Goal: Information Seeking & Learning: Learn about a topic

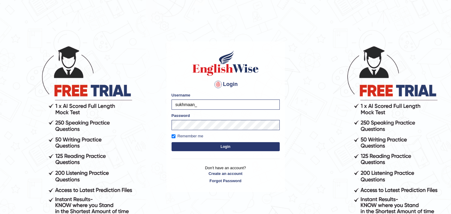
click at [202, 146] on button "Login" at bounding box center [226, 146] width 108 height 9
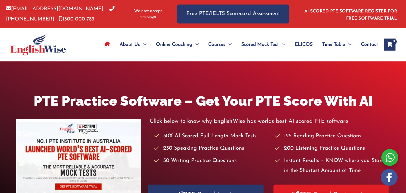
click at [392, 42] on icon "View Shopping Cart, empty" at bounding box center [389, 45] width 7 height 6
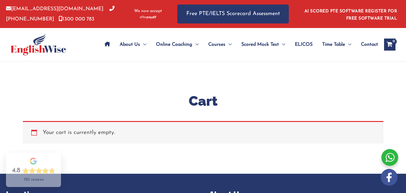
scroll to position [194, 0]
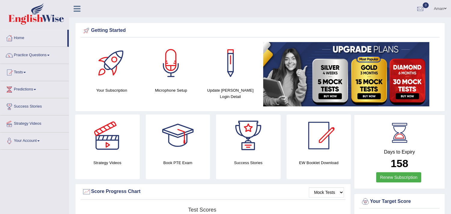
click at [50, 53] on link "Practice Questions" at bounding box center [34, 54] width 69 height 15
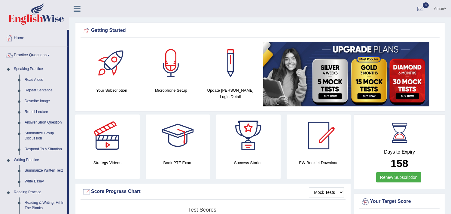
click at [170, 68] on div at bounding box center [171, 63] width 42 height 42
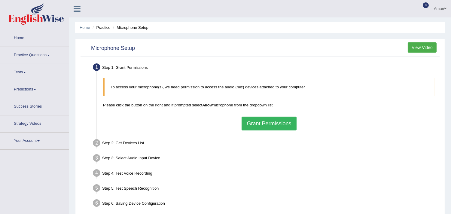
click at [131, 87] on p "To access your microphone(s), we need permission to access the audio (mic) devi…" at bounding box center [270, 87] width 318 height 6
click at [425, 48] on button "View Video" at bounding box center [422, 47] width 29 height 10
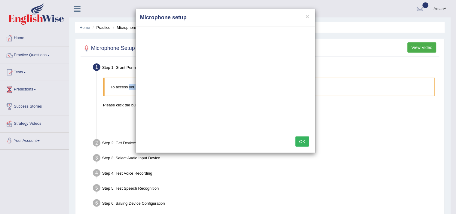
click at [85, 100] on div "× Microphone setup OK" at bounding box center [228, 107] width 456 height 214
click at [302, 142] on button "OK" at bounding box center [303, 141] width 14 height 10
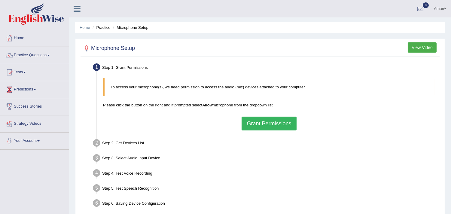
click at [272, 121] on button "Grant Permissions" at bounding box center [269, 124] width 55 height 14
click at [265, 124] on div "To access your microphone(s), we need permission to access the audio (mic) devi…" at bounding box center [269, 104] width 338 height 59
click at [263, 122] on div "To access your microphone(s), we need permission to access the audio (mic) devi…" at bounding box center [269, 104] width 338 height 59
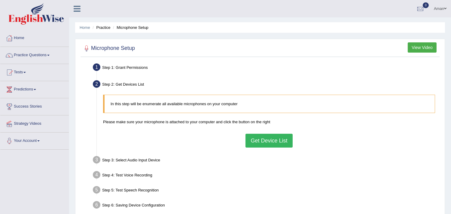
click at [142, 160] on div "Step 3: Select Audio Input Device –" at bounding box center [266, 160] width 352 height 13
click at [276, 136] on button "Get Device List" at bounding box center [269, 141] width 47 height 14
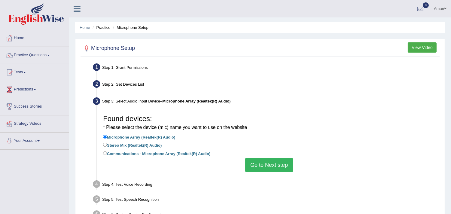
click at [272, 166] on button "Go to Next step" at bounding box center [269, 165] width 48 height 14
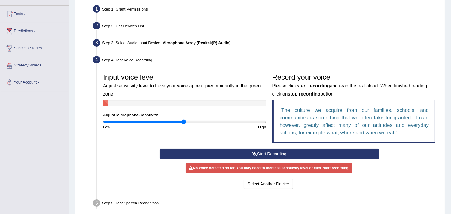
scroll to position [67, 0]
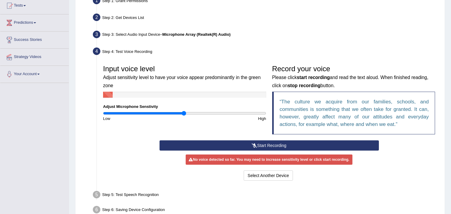
click at [287, 143] on button "Start Recording" at bounding box center [269, 145] width 219 height 10
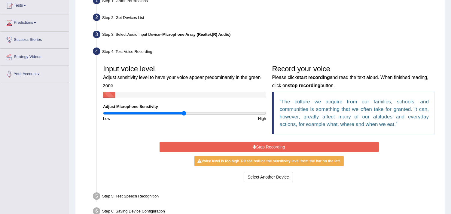
click at [287, 143] on button "Stop Recording" at bounding box center [269, 147] width 219 height 10
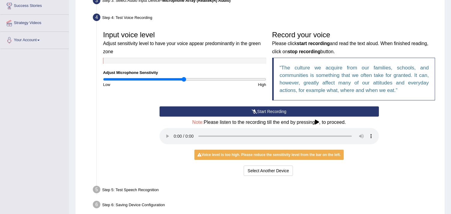
scroll to position [120, 0]
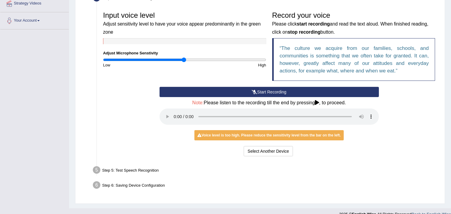
click at [255, 91] on icon at bounding box center [254, 92] width 5 height 4
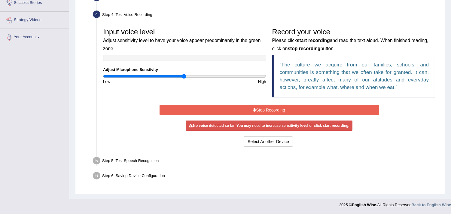
scroll to position [102, 0]
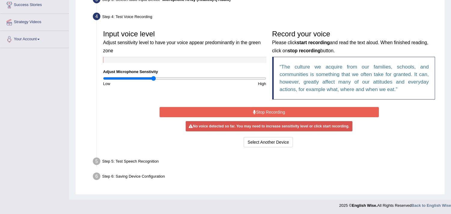
click at [154, 77] on input "range" at bounding box center [184, 78] width 163 height 5
click at [170, 77] on input "range" at bounding box center [184, 78] width 163 height 5
click at [207, 78] on input "range" at bounding box center [184, 78] width 163 height 5
click at [194, 79] on input "range" at bounding box center [184, 78] width 163 height 5
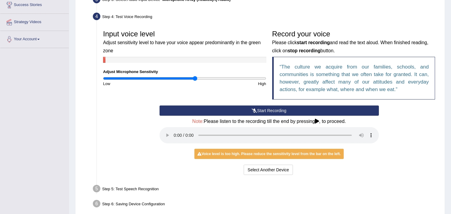
click at [280, 145] on div "Start Recording Stop Recording Note: Please listen to the recording till the en…" at bounding box center [269, 141] width 225 height 71
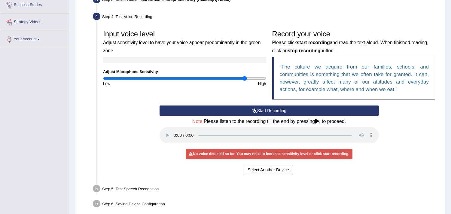
click at [244, 80] on input "range" at bounding box center [184, 78] width 163 height 5
click at [259, 76] on input "range" at bounding box center [184, 78] width 163 height 5
click at [434, 142] on div "Start Recording Stop Recording Note: Please listen to the recording till the en…" at bounding box center [269, 141] width 338 height 71
click at [342, 110] on button "Start Recording" at bounding box center [269, 111] width 219 height 10
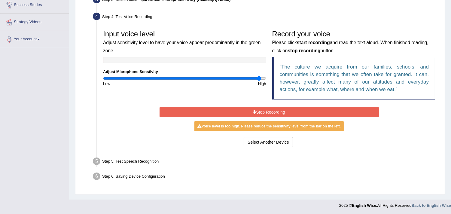
click at [334, 109] on button "Stop Recording" at bounding box center [269, 112] width 219 height 10
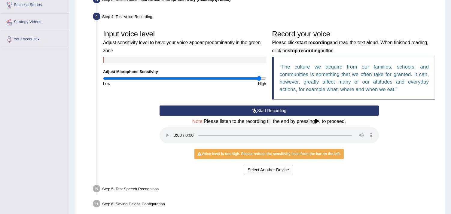
click at [307, 154] on div "Voice level is too high. Please reduce the sensitivity level from the bar on th…" at bounding box center [269, 154] width 149 height 10
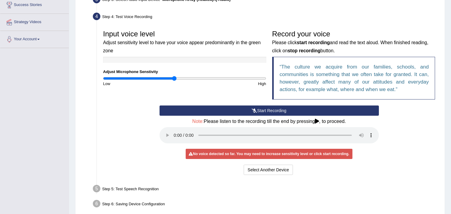
click at [175, 77] on input "range" at bounding box center [184, 78] width 163 height 5
click at [182, 78] on input "range" at bounding box center [184, 78] width 163 height 5
click at [188, 78] on input "range" at bounding box center [184, 78] width 163 height 5
click at [202, 78] on input "range" at bounding box center [184, 78] width 163 height 5
click at [232, 78] on input "range" at bounding box center [184, 78] width 163 height 5
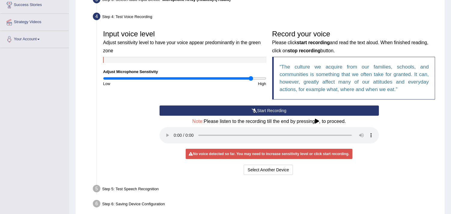
click at [251, 77] on input "range" at bounding box center [184, 78] width 163 height 5
click at [260, 78] on input "range" at bounding box center [184, 78] width 163 height 5
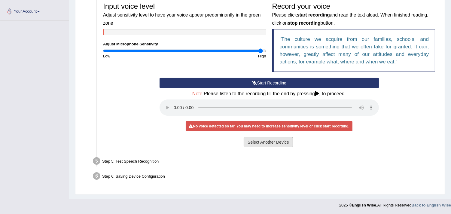
click at [268, 143] on button "Select Another Device" at bounding box center [268, 142] width 49 height 10
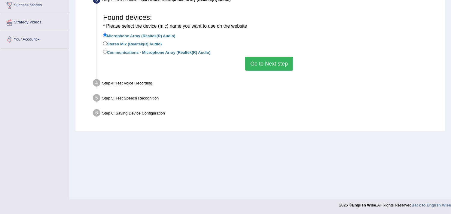
click at [265, 62] on button "Go to Next step" at bounding box center [269, 64] width 48 height 14
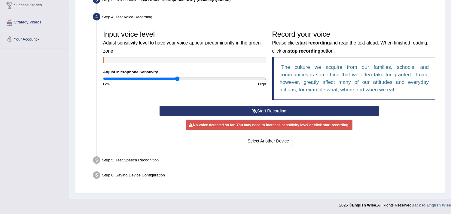
click at [177, 77] on input "range" at bounding box center [184, 78] width 163 height 5
type input "0.96"
click at [181, 76] on input "range" at bounding box center [184, 78] width 163 height 5
click at [245, 107] on button "Start Recording" at bounding box center [269, 111] width 219 height 10
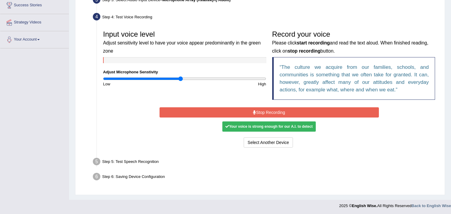
click at [245, 107] on button "Stop Recording" at bounding box center [269, 112] width 219 height 10
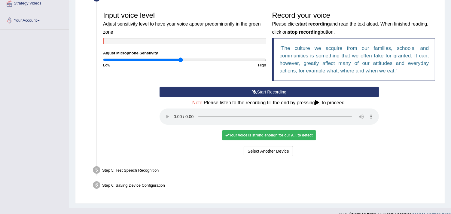
scroll to position [129, 0]
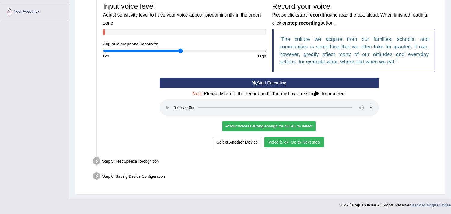
click at [290, 142] on button "Voice is ok. Go to Next step" at bounding box center [295, 142] width 60 height 10
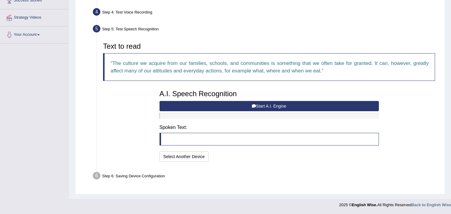
scroll to position [106, 0]
click at [273, 104] on button "Start A.I. Engine" at bounding box center [269, 106] width 219 height 10
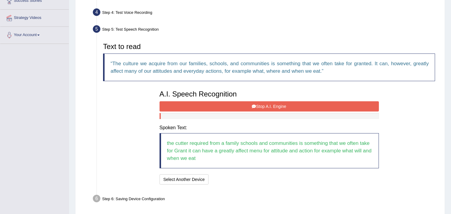
click at [273, 104] on button "Stop A.I. Engine" at bounding box center [269, 106] width 219 height 10
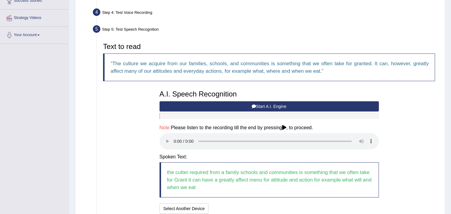
scroll to position [157, 0]
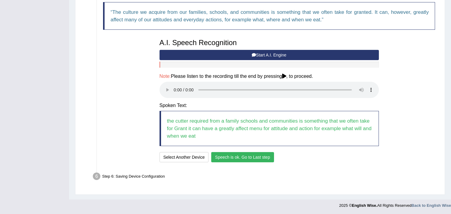
click at [251, 155] on button "Speech is ok. Go to Last step" at bounding box center [242, 157] width 63 height 10
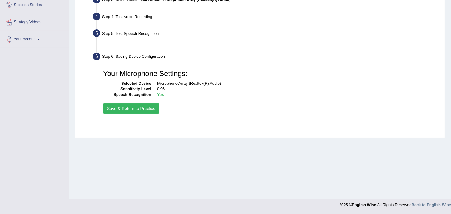
scroll to position [101, 0]
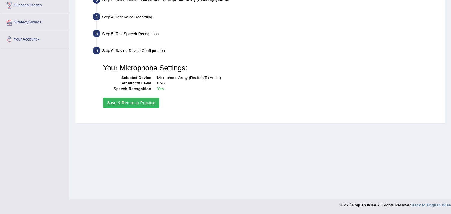
click at [116, 100] on button "Save & Return to Practice" at bounding box center [131, 103] width 56 height 10
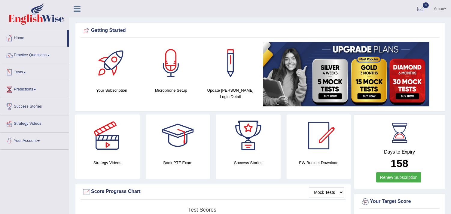
click at [44, 59] on link "Practice Questions" at bounding box center [34, 54] width 69 height 15
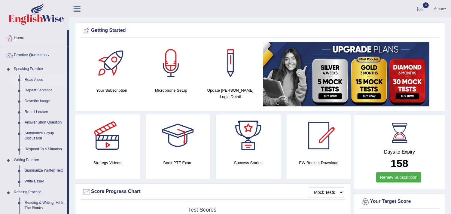
click at [29, 77] on link "Read Aloud" at bounding box center [44, 80] width 45 height 11
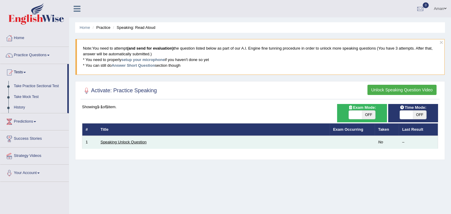
click at [134, 143] on link "Speaking Unlock Question" at bounding box center [124, 142] width 46 height 5
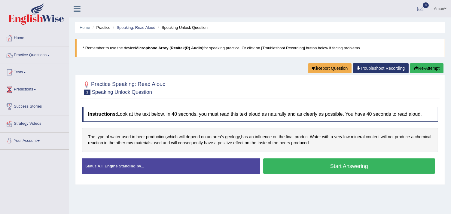
click at [310, 168] on button "Start Answering" at bounding box center [349, 165] width 172 height 15
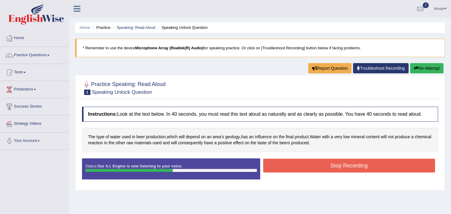
click at [310, 168] on button "Stop Recording" at bounding box center [349, 166] width 172 height 14
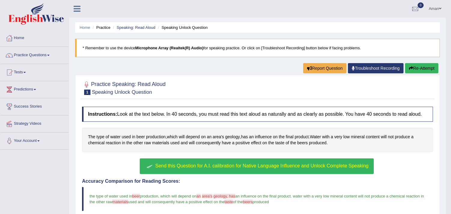
click at [410, 67] on icon "button" at bounding box center [411, 68] width 4 height 4
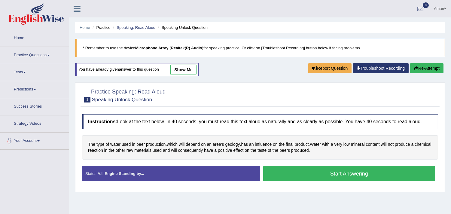
click at [343, 179] on button "Start Answering" at bounding box center [349, 173] width 172 height 15
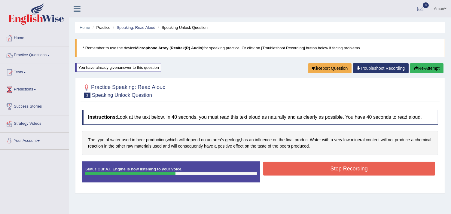
click at [349, 168] on button "Stop Recording" at bounding box center [349, 169] width 172 height 14
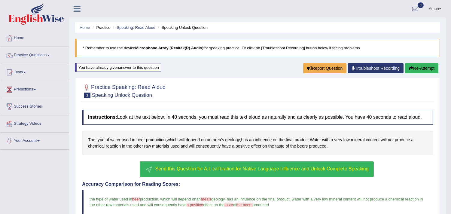
click at [191, 28] on li "Speaking Unlock Question" at bounding box center [182, 28] width 51 height 6
click at [50, 55] on span at bounding box center [48, 55] width 2 height 1
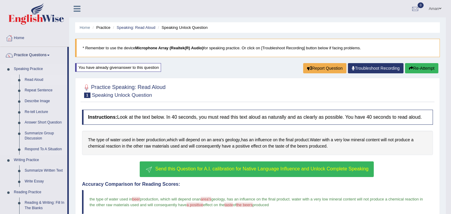
click at [38, 77] on link "Read Aloud" at bounding box center [44, 80] width 45 height 11
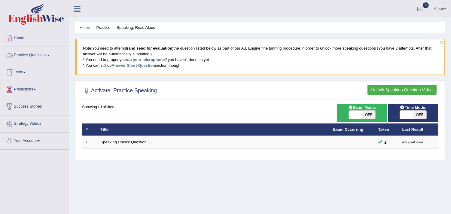
click at [38, 58] on link "Practice Questions" at bounding box center [34, 54] width 69 height 15
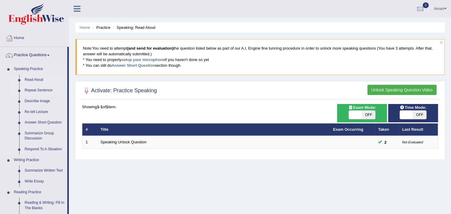
click at [34, 90] on link "Repeat Sentence" at bounding box center [44, 90] width 45 height 11
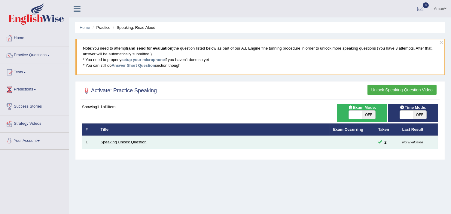
click at [136, 142] on link "Speaking Unlock Question" at bounding box center [124, 142] width 46 height 5
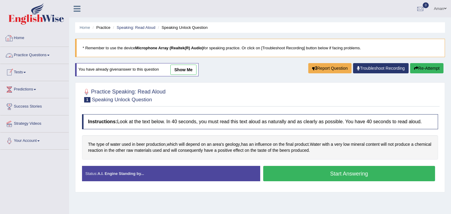
click at [33, 55] on link "Practice Questions" at bounding box center [34, 54] width 69 height 15
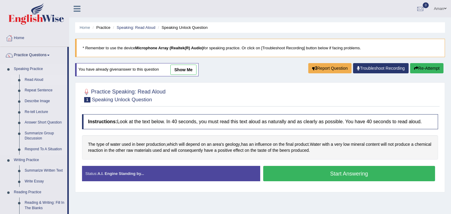
click at [31, 79] on link "Read Aloud" at bounding box center [44, 80] width 45 height 11
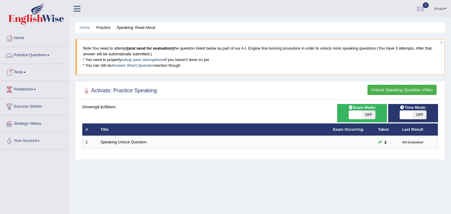
click at [42, 54] on link "Practice Questions" at bounding box center [34, 54] width 69 height 15
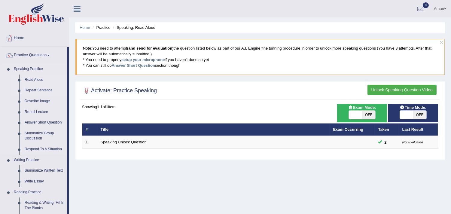
click at [35, 88] on link "Repeat Sentence" at bounding box center [44, 90] width 45 height 11
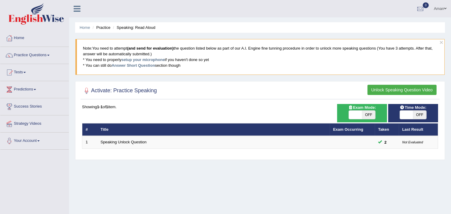
click at [35, 61] on link "Practice Questions" at bounding box center [34, 54] width 69 height 15
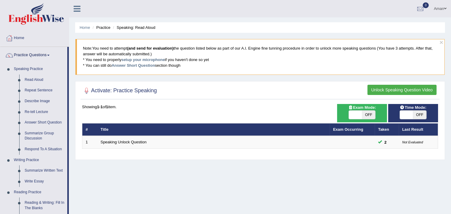
click at [413, 89] on button "Unlock Speaking Question Video" at bounding box center [402, 90] width 69 height 10
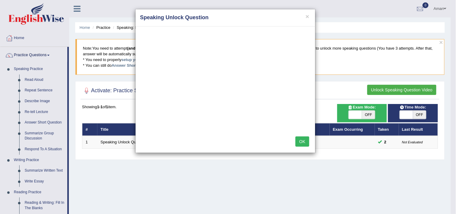
click at [136, 188] on div "× Speaking Unlock Question OK" at bounding box center [228, 107] width 456 height 214
click at [304, 140] on button "OK" at bounding box center [303, 141] width 14 height 10
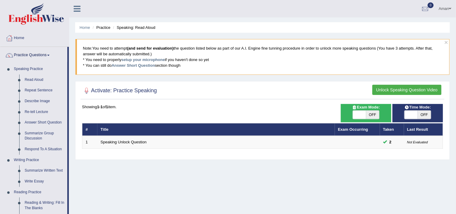
click at [304, 140] on td "Speaking Unlock Question" at bounding box center [216, 142] width 238 height 13
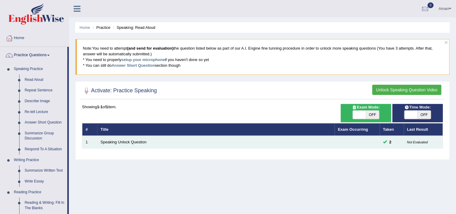
click at [304, 140] on td "Speaking Unlock Question" at bounding box center [216, 142] width 238 height 13
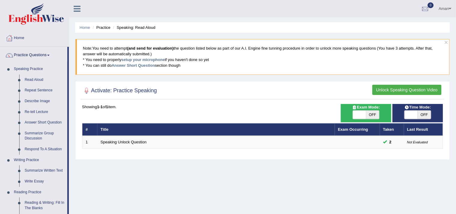
click at [308, 14] on ul "Aman Toggle navigation Username: Sukhmaan_ Access Type: Online Subscription: Di…" at bounding box center [320, 8] width 271 height 17
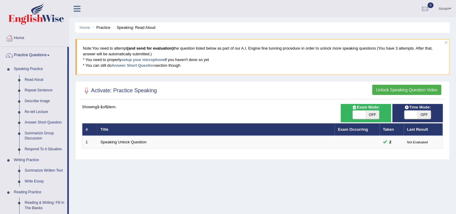
click at [308, 14] on ul "Aman Toggle navigation Username: Sukhmaan_ Access Type: Online Subscription: Di…" at bounding box center [320, 8] width 271 height 17
click at [302, 121] on div "Showing 1-1 of 1 item. # Title Exam Occurring Taken Last Result 1 Speaking Unlo…" at bounding box center [262, 126] width 361 height 45
click at [152, 124] on th "Title" at bounding box center [216, 129] width 238 height 13
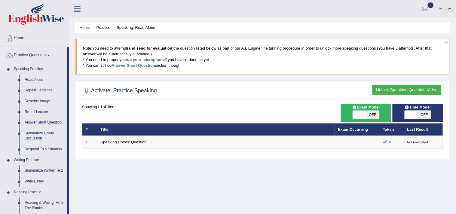
click at [152, 124] on th "Title" at bounding box center [216, 129] width 238 height 13
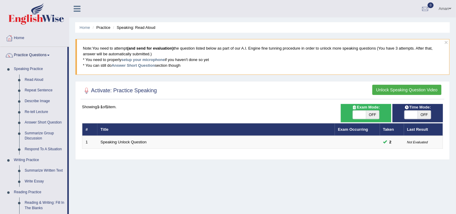
click at [152, 124] on th "Title" at bounding box center [216, 129] width 238 height 13
click at [152, 121] on div "Showing 1-1 of 1 item. # Title Exam Occurring Taken Last Result 1 Speaking Unlo…" at bounding box center [262, 126] width 361 height 45
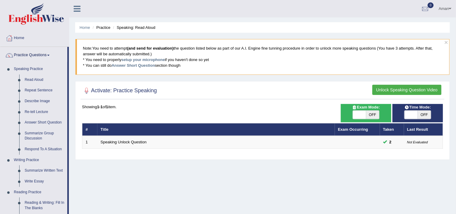
click at [150, 121] on div "Showing 1-1 of 1 item. # Title Exam Occurring Taken Last Result 1 Speaking Unlo…" at bounding box center [262, 126] width 361 height 45
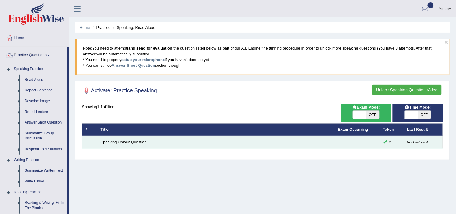
click at [298, 143] on td "Speaking Unlock Question" at bounding box center [216, 142] width 238 height 13
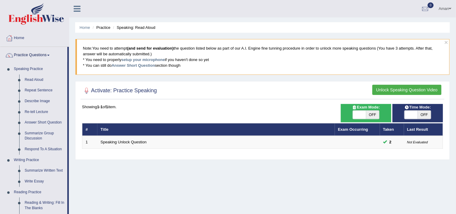
click at [95, 172] on div "Home Practice Speaking: Read Aloud × Note: You need to attempt (and send for ev…" at bounding box center [262, 150] width 387 height 301
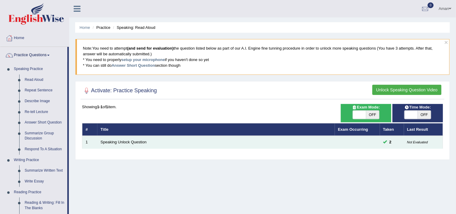
click at [299, 143] on td "Speaking Unlock Question" at bounding box center [216, 142] width 238 height 13
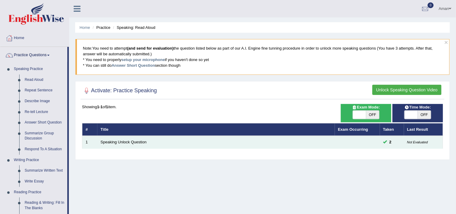
click at [299, 143] on td "Speaking Unlock Question" at bounding box center [216, 142] width 238 height 13
click at [299, 138] on td "Speaking Unlock Question" at bounding box center [216, 142] width 238 height 13
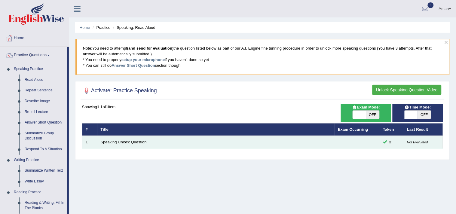
click at [299, 138] on td "Speaking Unlock Question" at bounding box center [216, 142] width 238 height 13
click at [301, 145] on td "Speaking Unlock Question" at bounding box center [216, 142] width 238 height 13
click at [302, 142] on td "Speaking Unlock Question" at bounding box center [216, 142] width 238 height 13
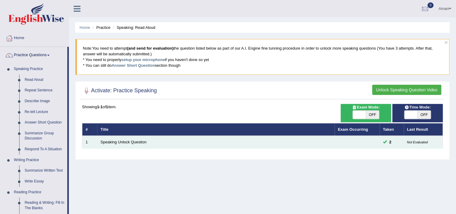
click at [302, 142] on td "Speaking Unlock Question" at bounding box center [216, 142] width 238 height 13
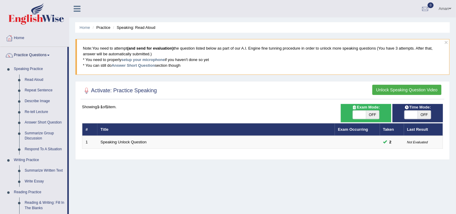
click at [307, 14] on ul "Aman Toggle navigation Username: Sukhmaan_ Access Type: Online Subscription: Di…" at bounding box center [320, 8] width 271 height 17
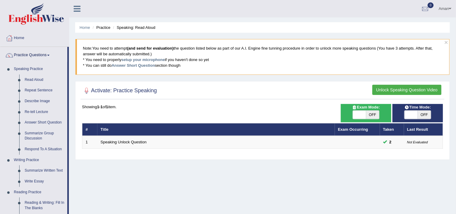
click at [307, 14] on ul "Aman Toggle navigation Username: Sukhmaan_ Access Type: Online Subscription: Di…" at bounding box center [320, 8] width 271 height 17
click at [196, 77] on div "× Note: You need to attempt (and send for evaluation) the question listed below…" at bounding box center [262, 60] width 375 height 42
click at [200, 65] on blockquote "Note: You need to attempt (and send for evaluation) the question listed below a…" at bounding box center [262, 56] width 374 height 35
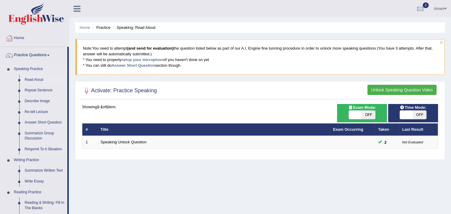
click at [35, 78] on link "Read Aloud" at bounding box center [44, 80] width 45 height 11
